Goal: Register for event/course

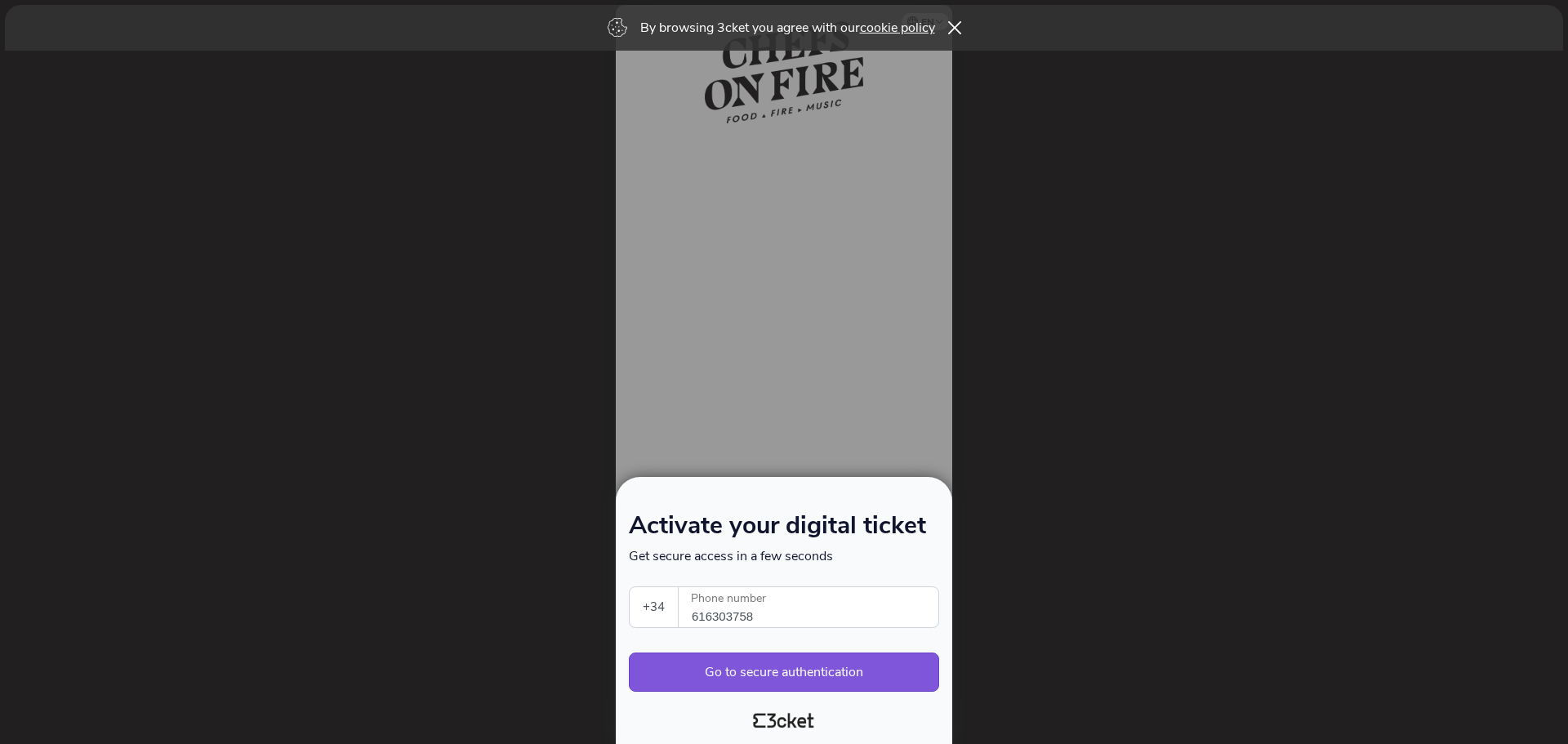
select select "34"
click at [713, 666] on button "Go to secure authentication" at bounding box center [784, 672] width 310 height 40
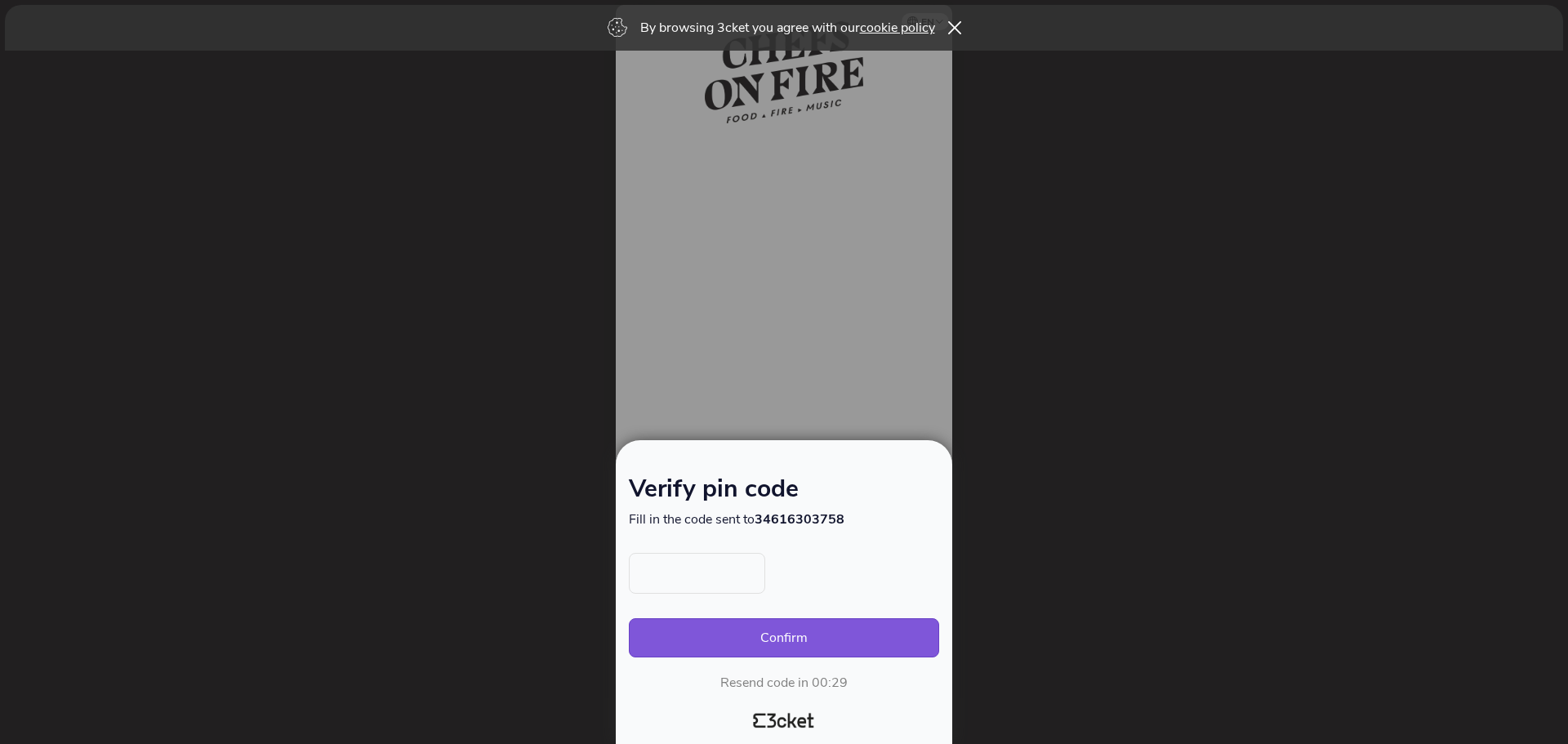
click at [677, 580] on input "text" at bounding box center [696, 573] width 136 height 40
type input "4626"
click at [820, 646] on button "Confirm" at bounding box center [784, 638] width 310 height 40
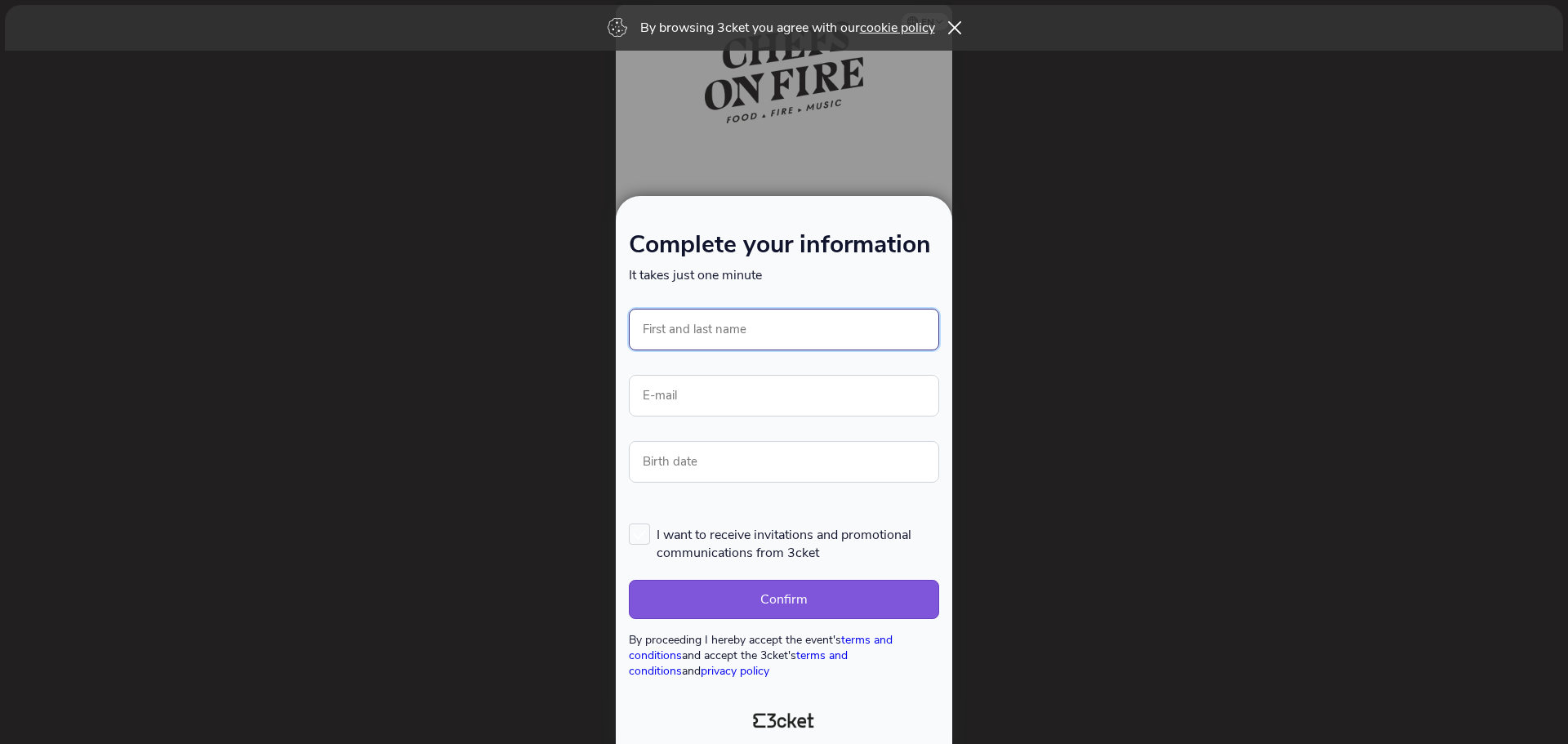
click at [779, 330] on input "First and last name" at bounding box center [784, 329] width 310 height 41
type input "m"
type input "[PERSON_NAME]"
click at [724, 397] on input "E-mail" at bounding box center [784, 395] width 310 height 41
click at [685, 405] on input "E-mail" at bounding box center [784, 395] width 310 height 41
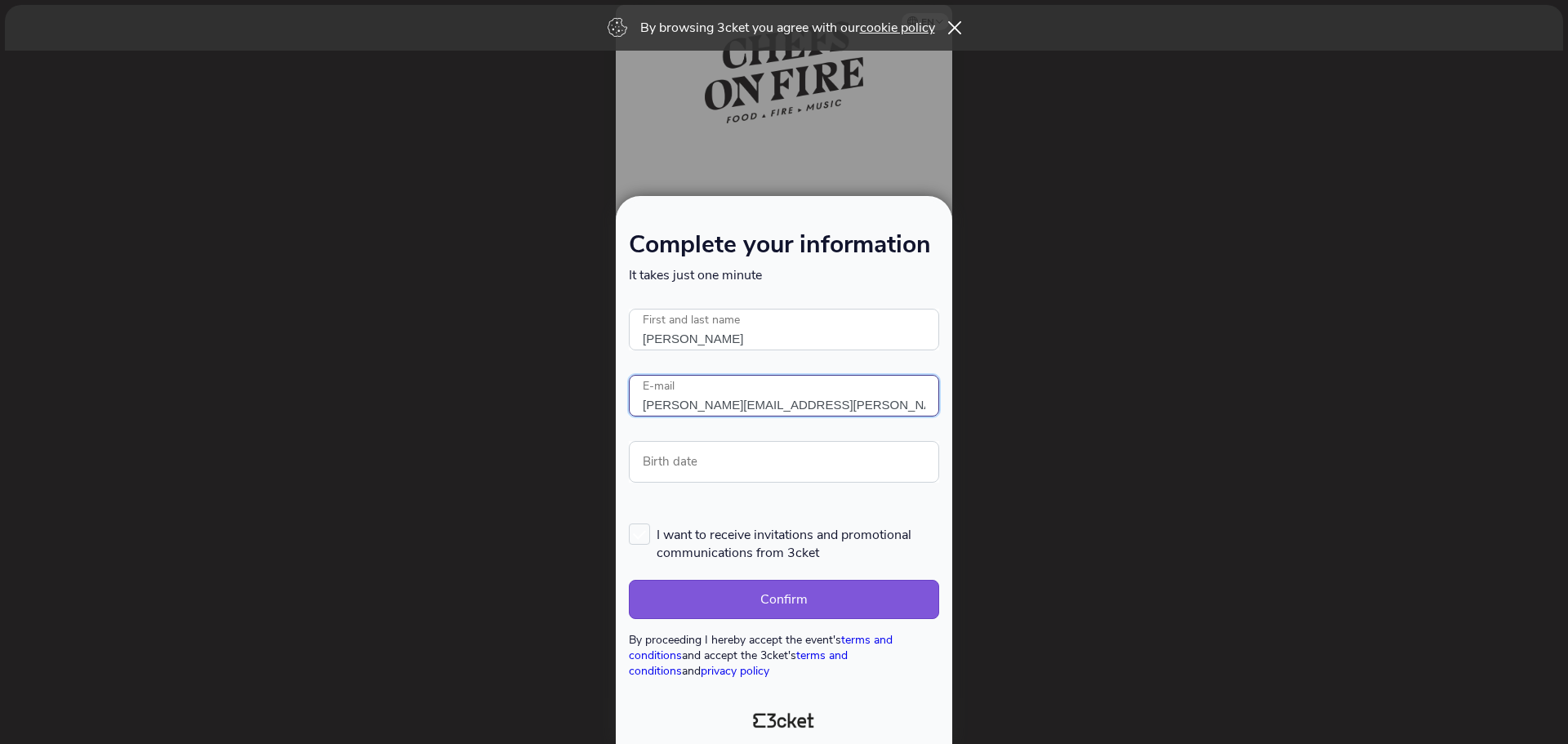
click at [705, 405] on input "[PERSON_NAME][EMAIL_ADDRESS][PERSON_NAME][DOMAIN_NAME]" at bounding box center [784, 395] width 310 height 41
type input "[PERSON_NAME][EMAIL_ADDRESS][PERSON_NAME][DOMAIN_NAME]"
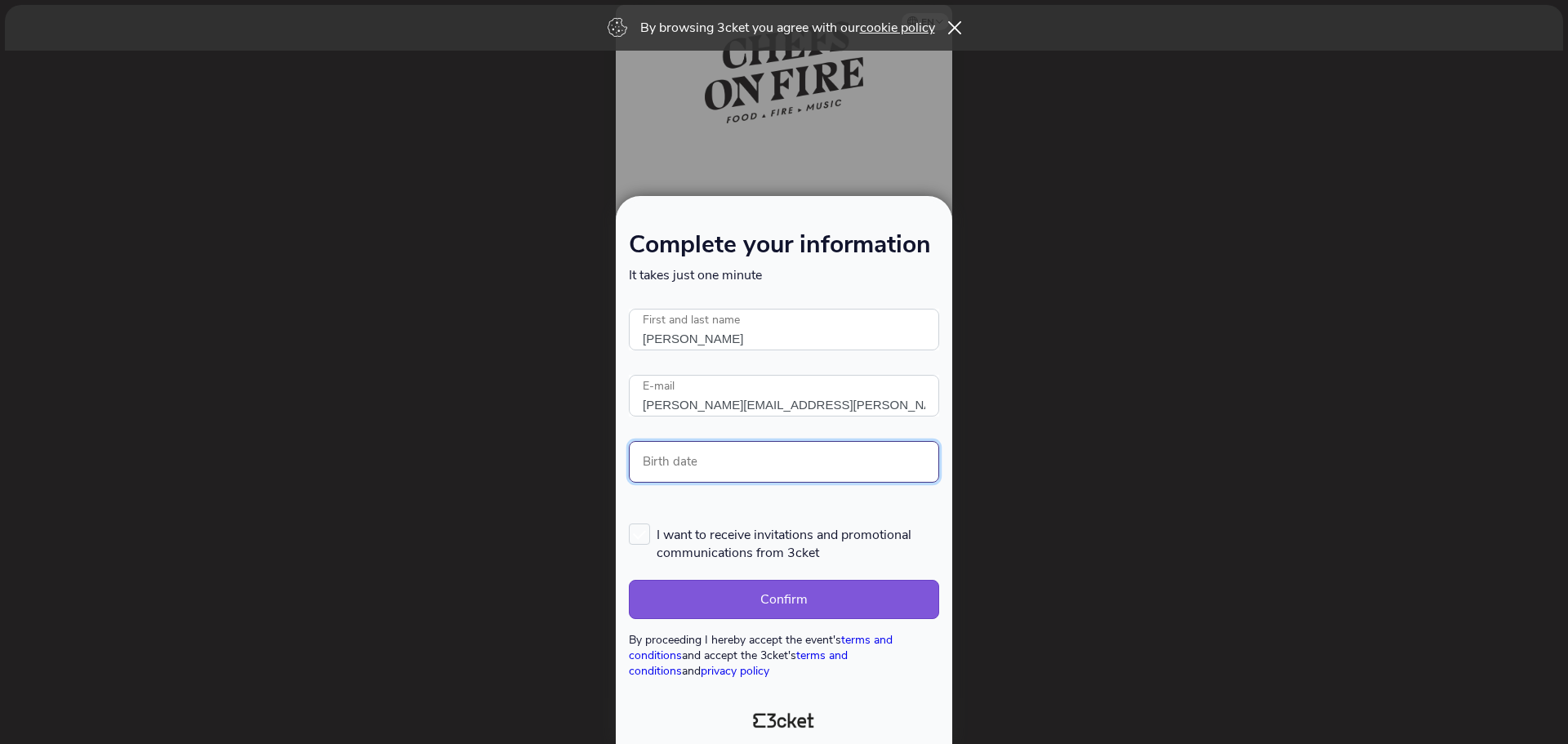
click at [764, 461] on input "Birth date" at bounding box center [784, 462] width 310 height 41
type input "[DATE]"
click at [629, 538] on label "I want to receive invitations and promotional communications from 3cket" at bounding box center [784, 543] width 310 height 39
click at [629, 523] on input "I want to receive invitations and promotional communications from 3cket" at bounding box center [630, 523] width 2 height 2
checkbox input "true"
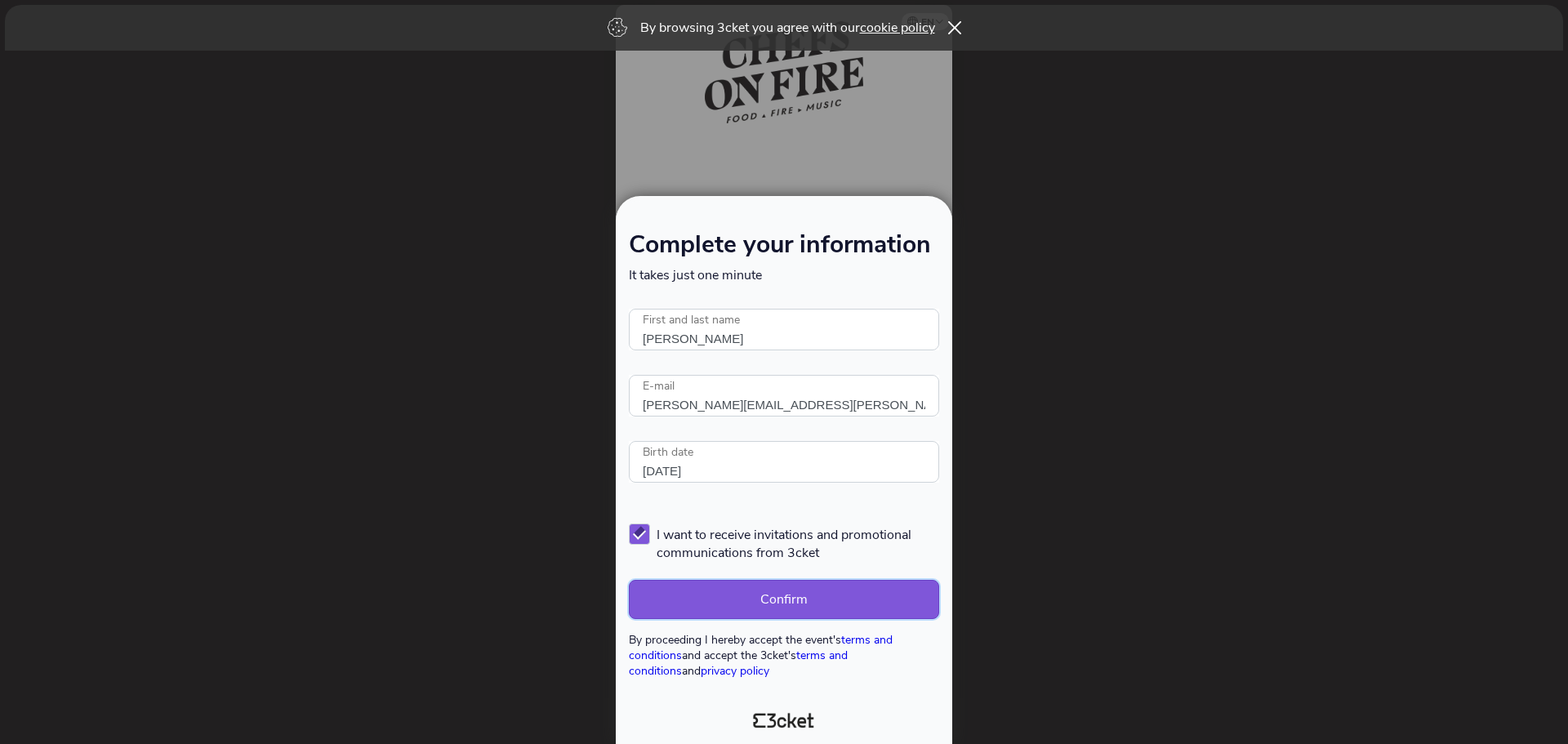
click at [704, 587] on button "Confirm" at bounding box center [784, 600] width 310 height 40
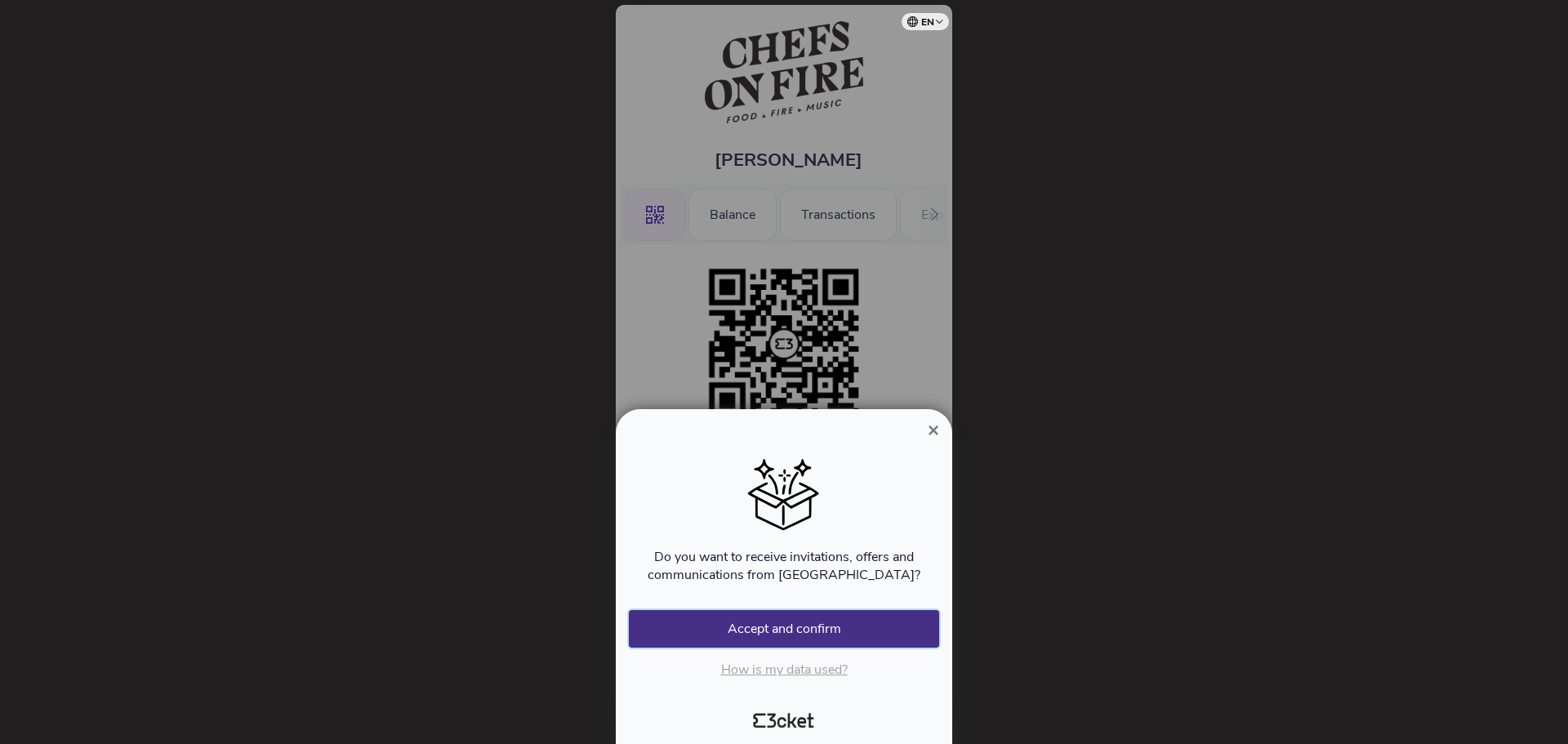
click at [806, 638] on button "Accept and confirm" at bounding box center [784, 629] width 310 height 38
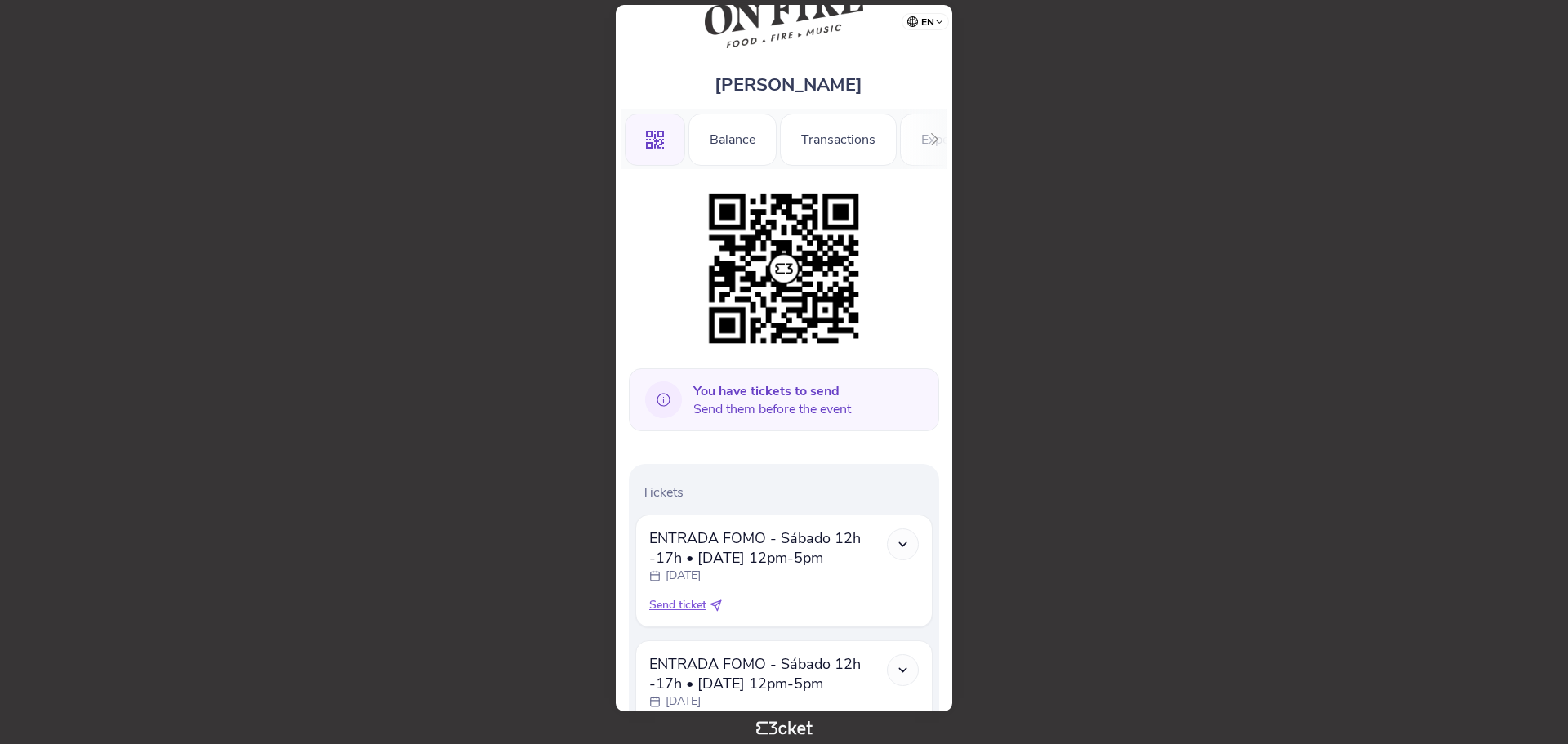
scroll to position [164, 0]
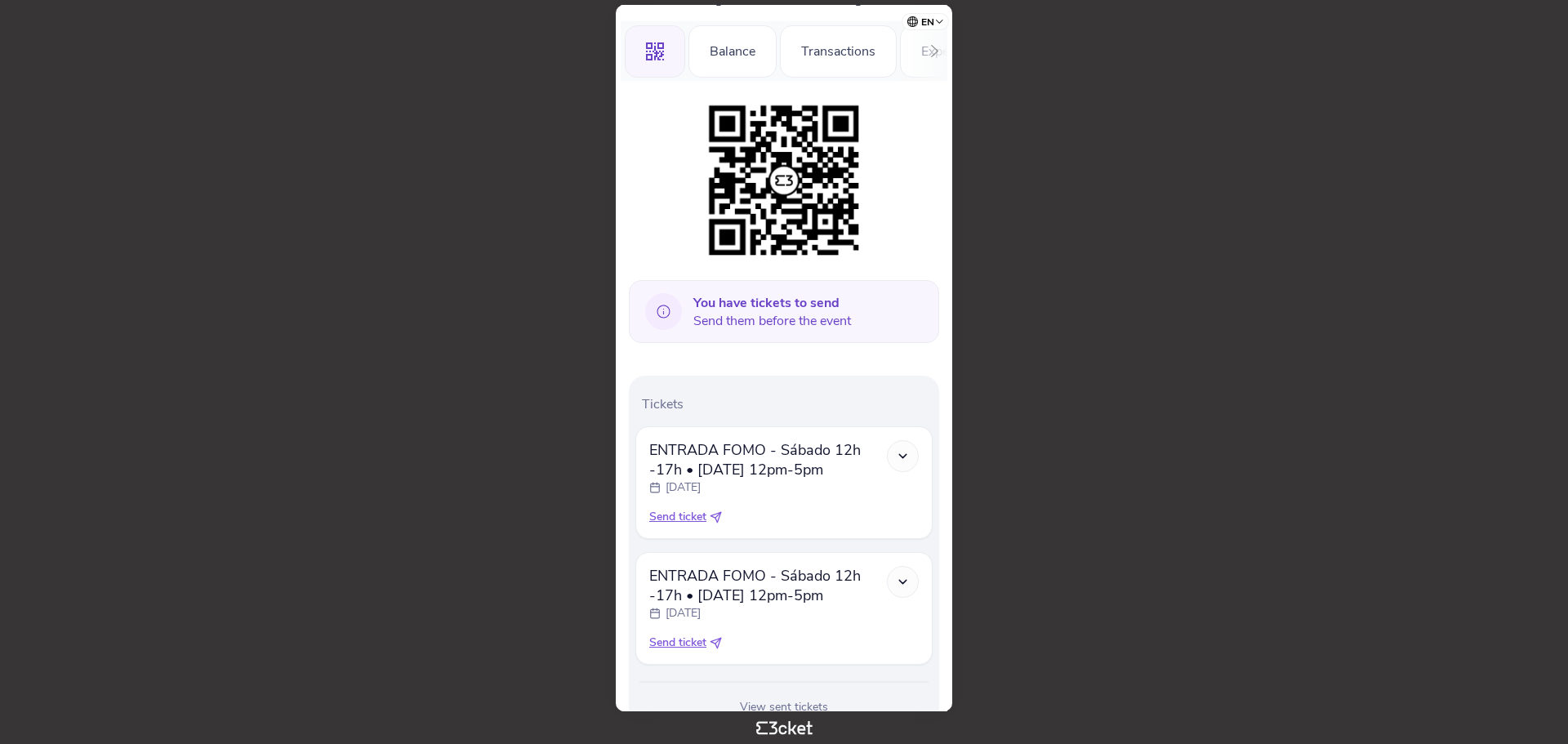
click at [690, 521] on span "Send ticket" at bounding box center [677, 517] width 57 height 17
select select "34"
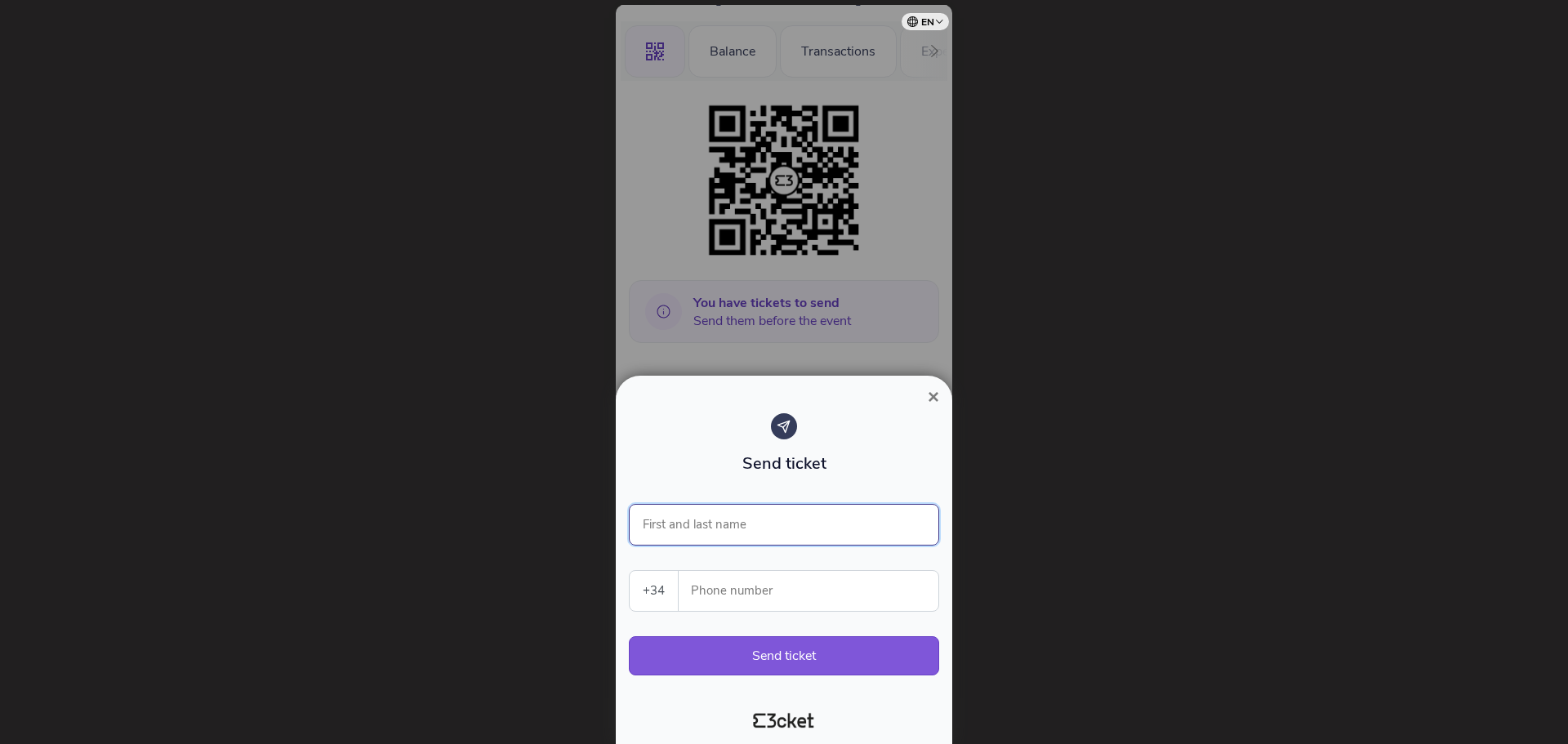
click at [734, 529] on input "First and last name" at bounding box center [784, 524] width 310 height 41
click at [691, 527] on input "First and last name" at bounding box center [784, 524] width 310 height 41
type input "Marta Martin"
click at [904, 604] on input "Phone number" at bounding box center [815, 591] width 247 height 40
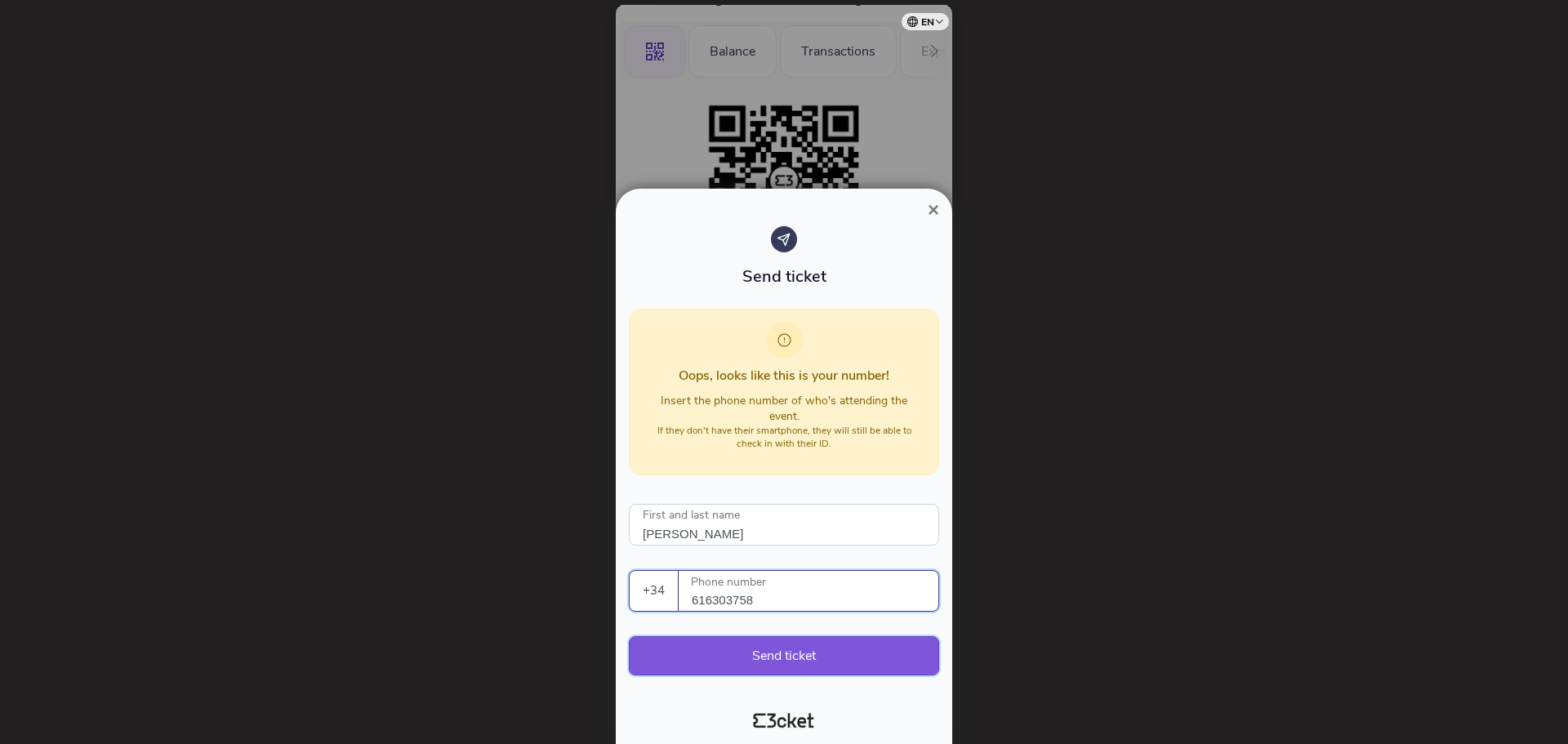
type input "616303758"
click at [879, 653] on button "Send ticket" at bounding box center [784, 656] width 310 height 40
click at [928, 208] on span "×" at bounding box center [933, 209] width 11 height 22
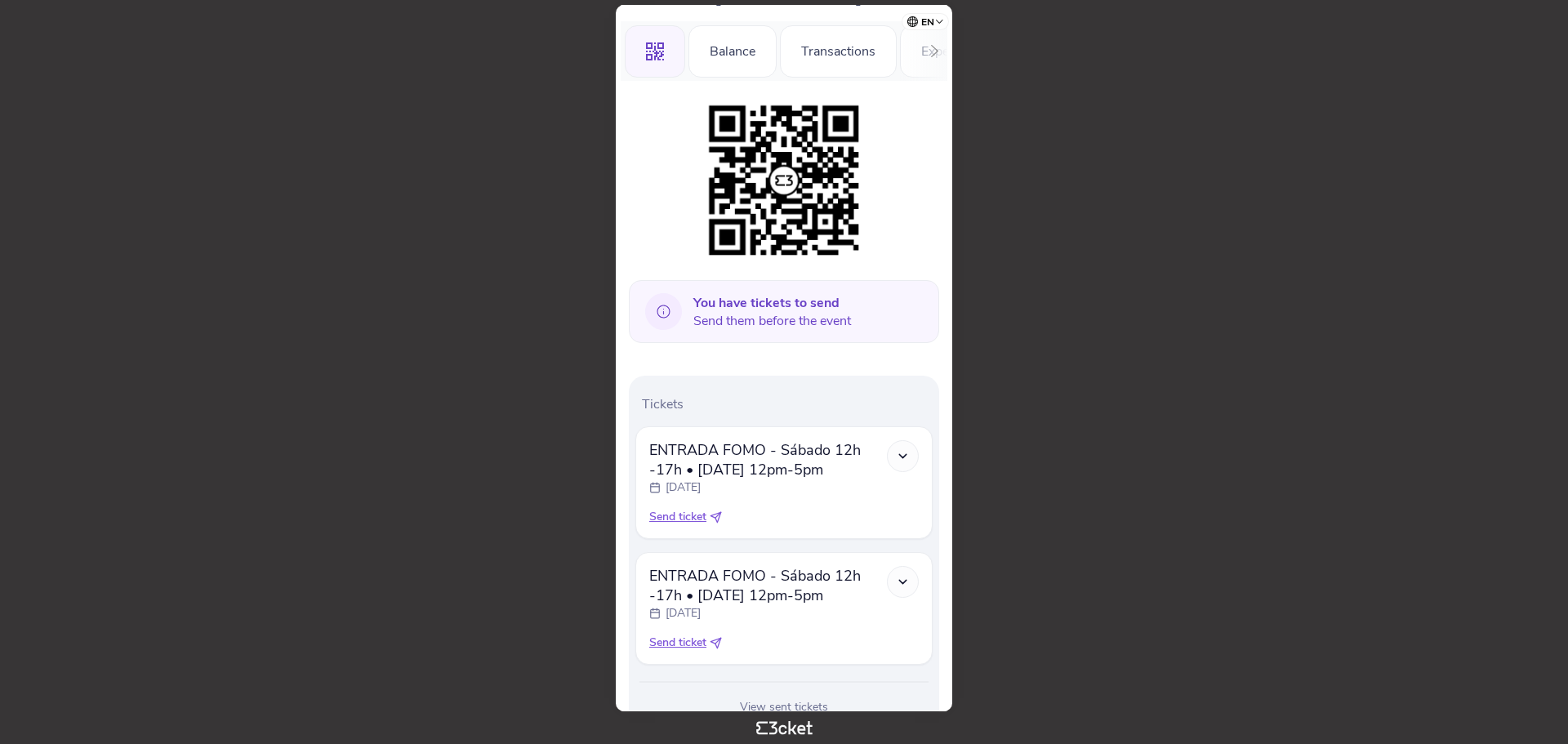
click at [690, 650] on span "Send ticket" at bounding box center [677, 643] width 57 height 17
select select "34"
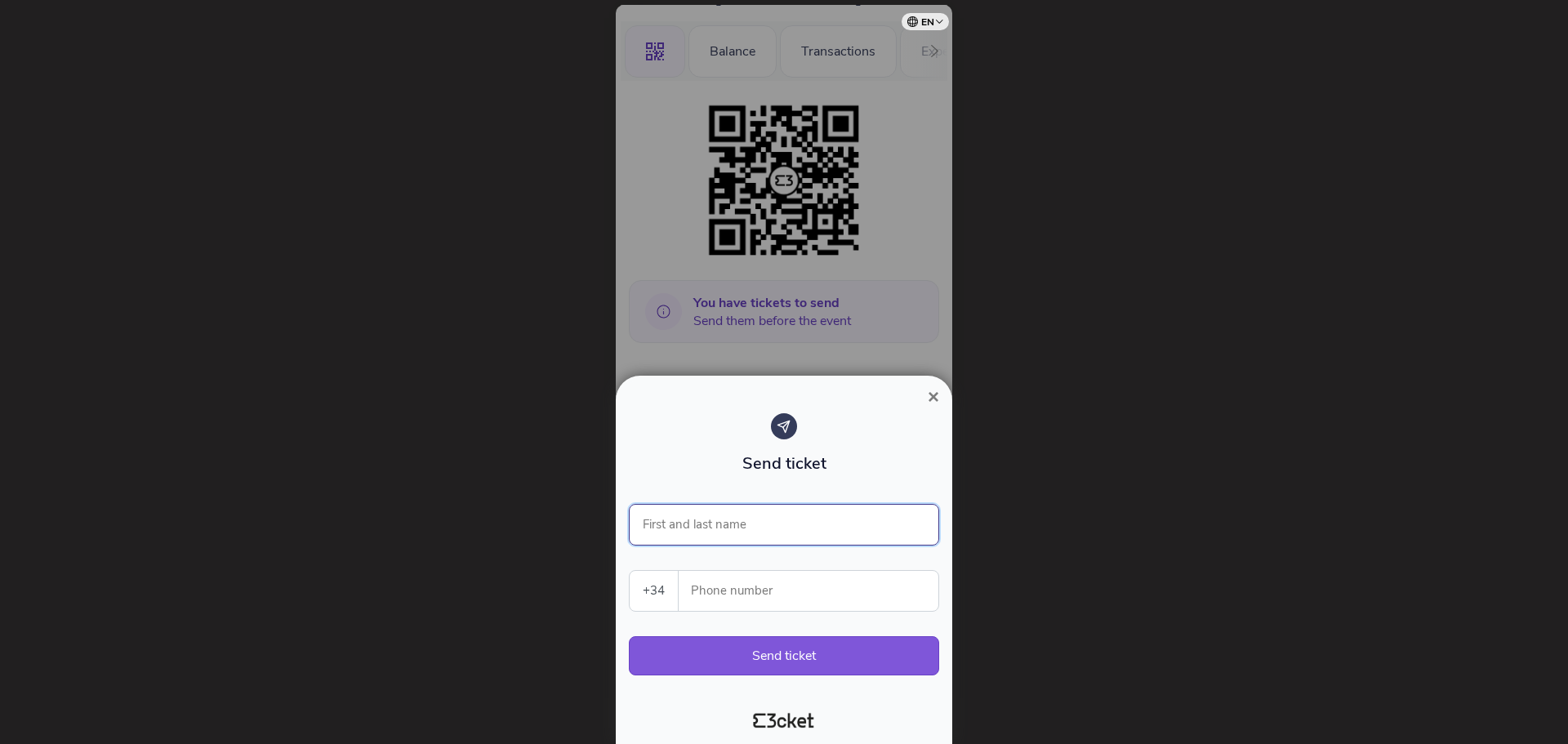
click at [771, 529] on input "First and last name" at bounding box center [784, 524] width 310 height 41
type input "Pedro Márquez"
click at [782, 592] on input "Phone number" at bounding box center [815, 591] width 247 height 40
type input "610238417"
click at [811, 645] on button "Send ticket" at bounding box center [784, 656] width 310 height 40
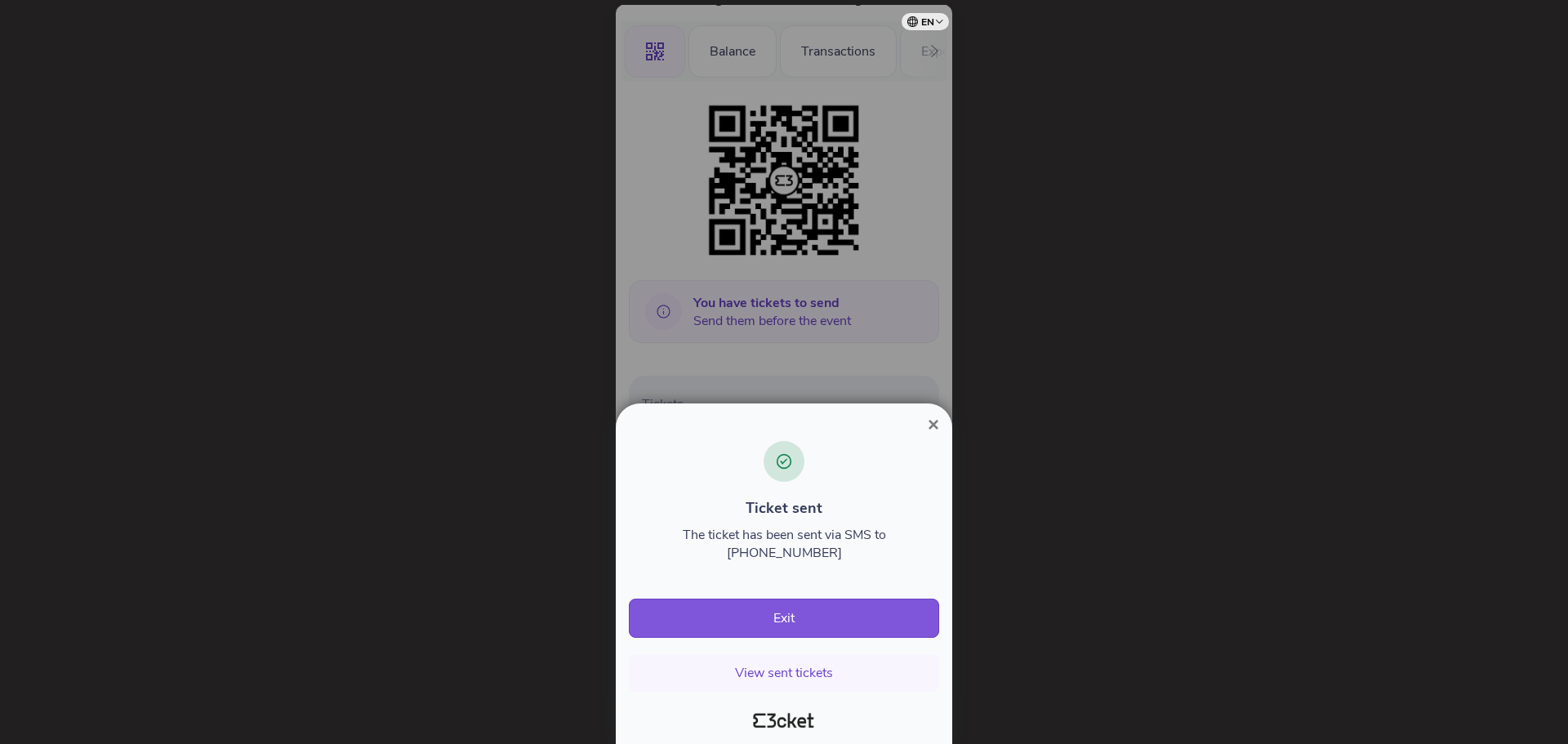
click at [938, 435] on span "×" at bounding box center [933, 424] width 11 height 22
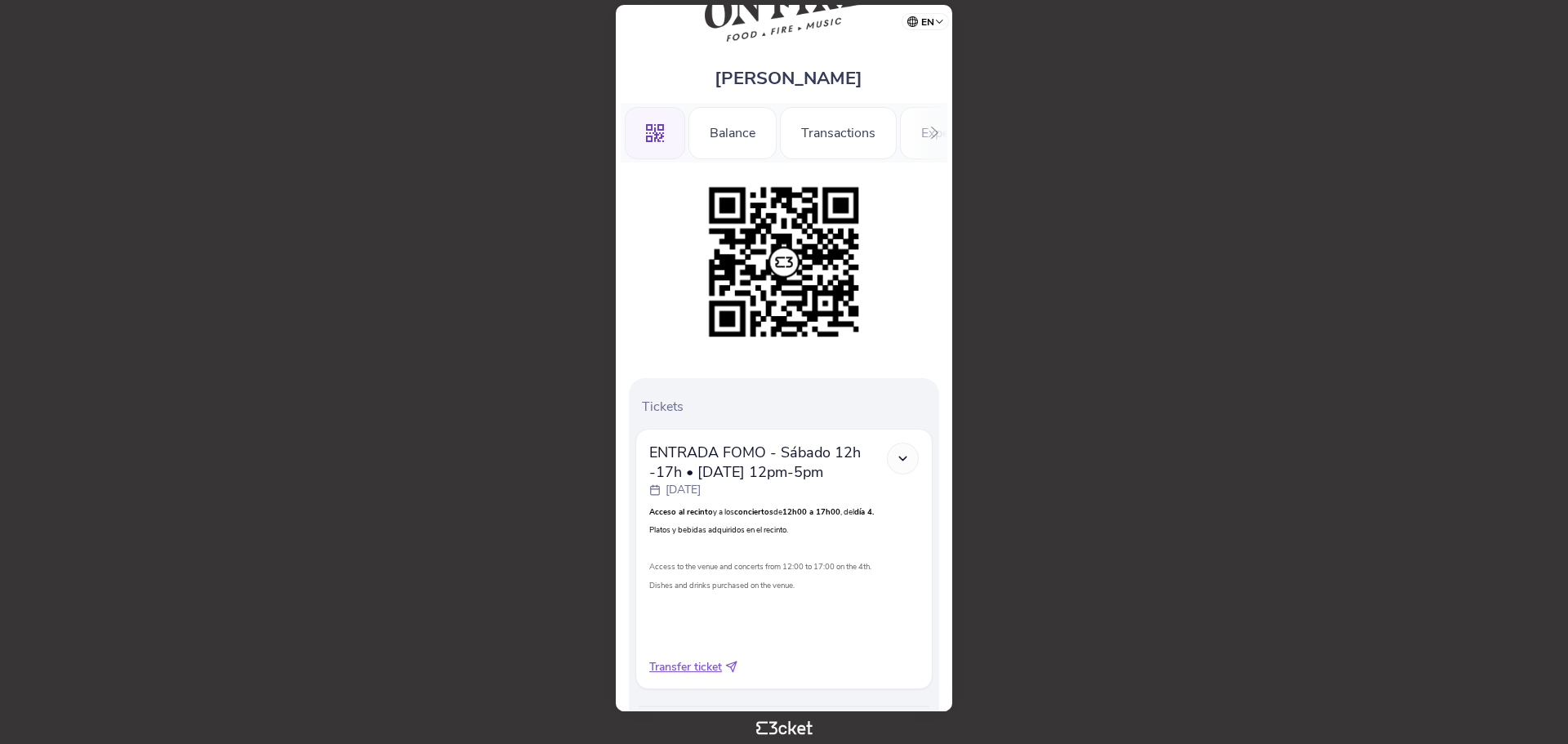
scroll to position [167, 0]
